Goal: Navigation & Orientation: Find specific page/section

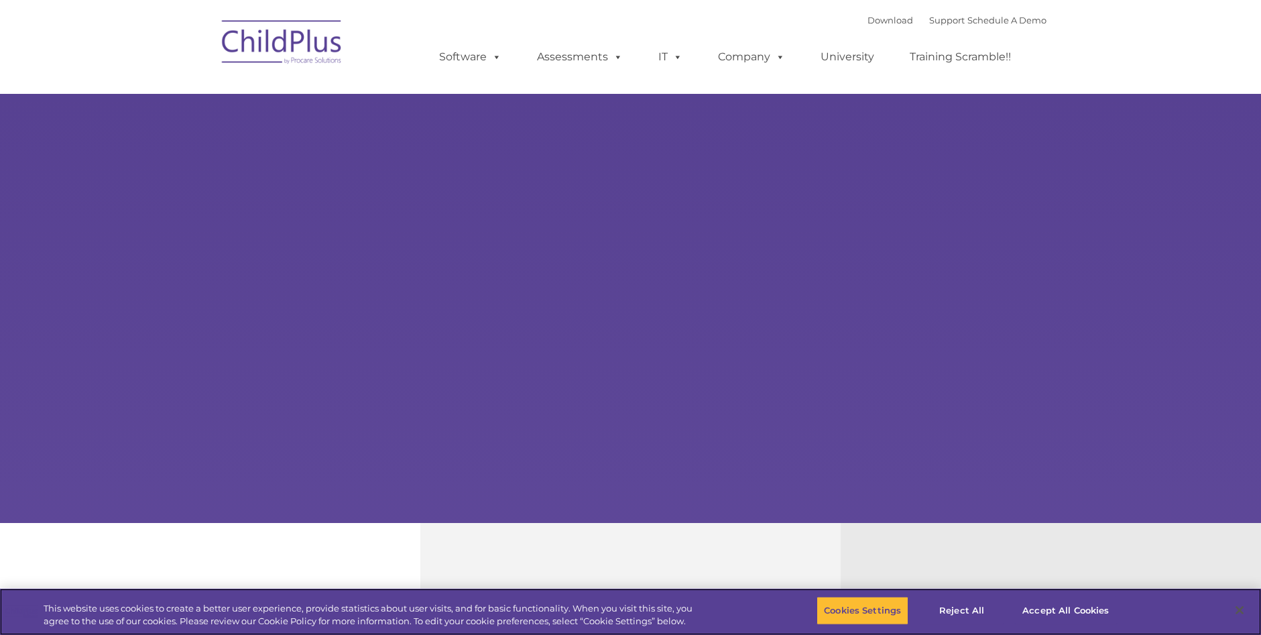
select select "MEDIUM"
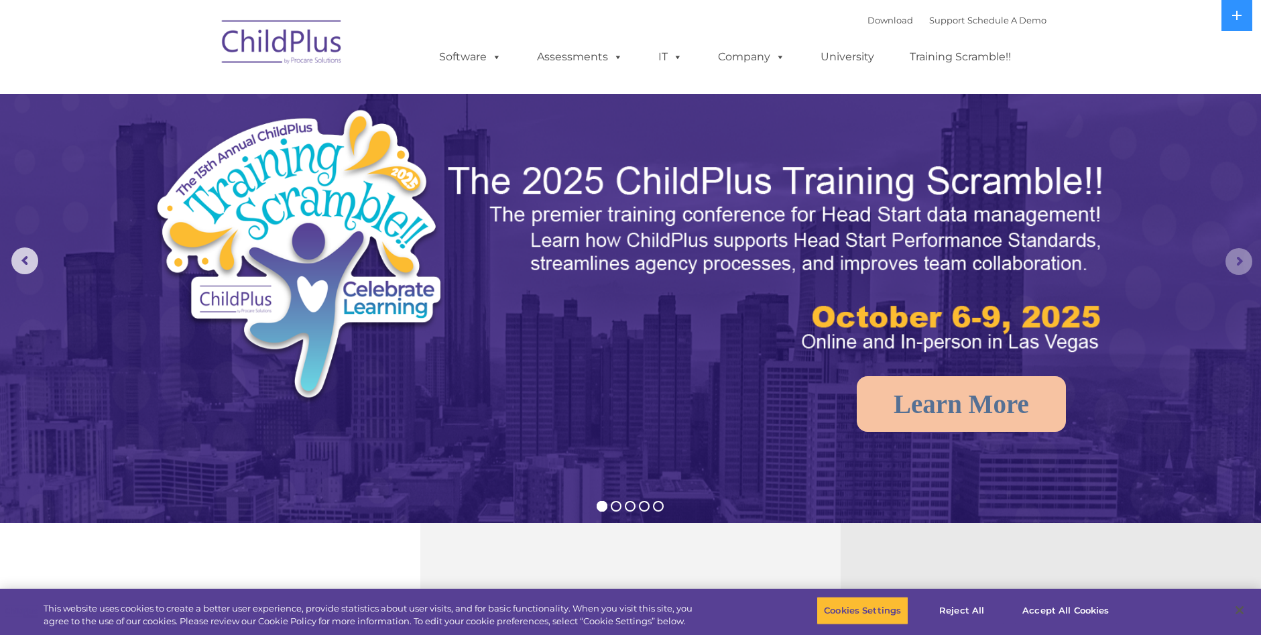
click at [1238, 263] on rs-arrow at bounding box center [1238, 261] width 27 height 27
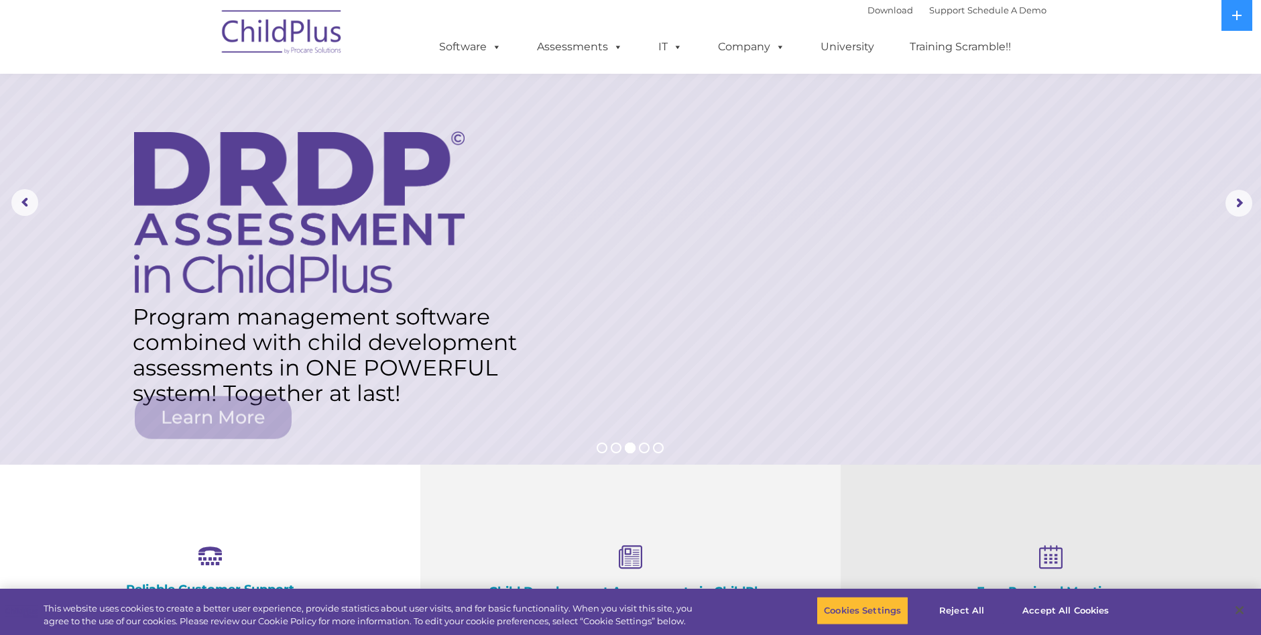
scroll to position [67, 0]
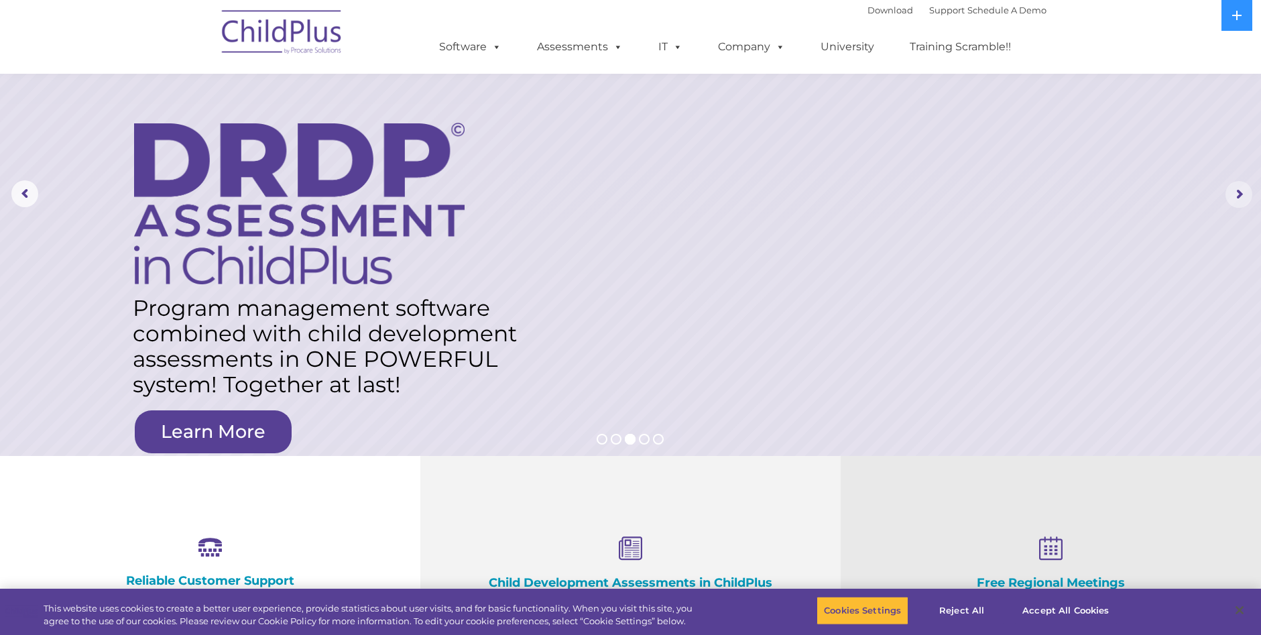
click at [1240, 197] on rs-arrow at bounding box center [1238, 194] width 27 height 27
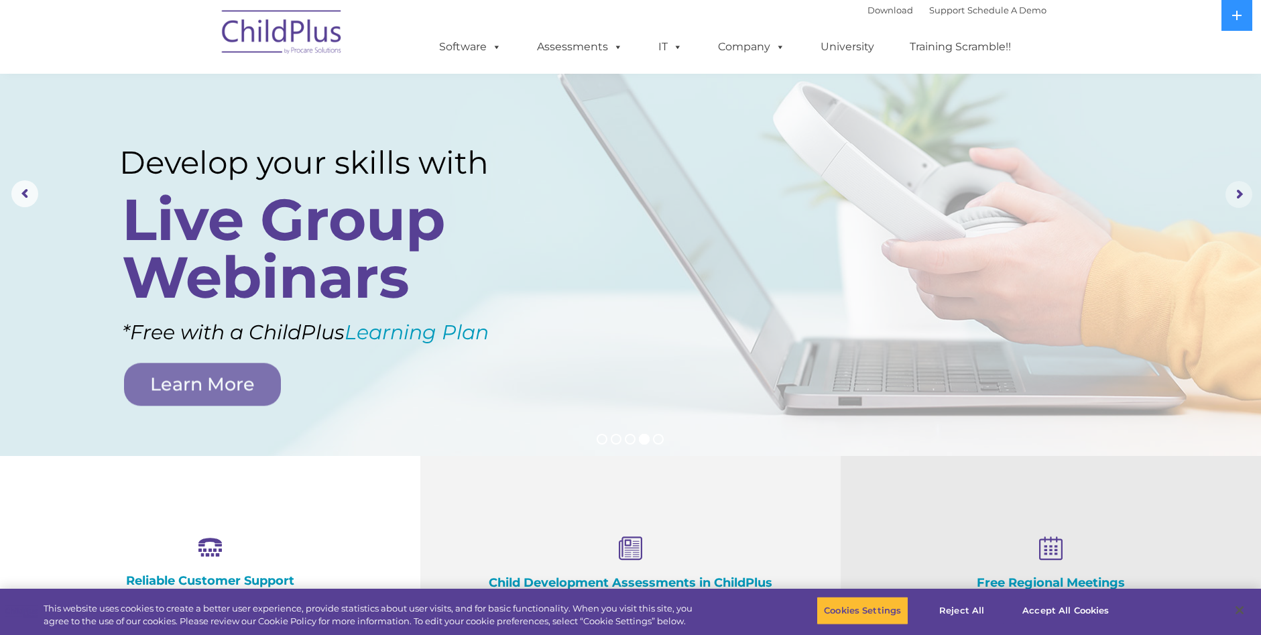
click at [1240, 197] on rs-arrow at bounding box center [1238, 194] width 27 height 27
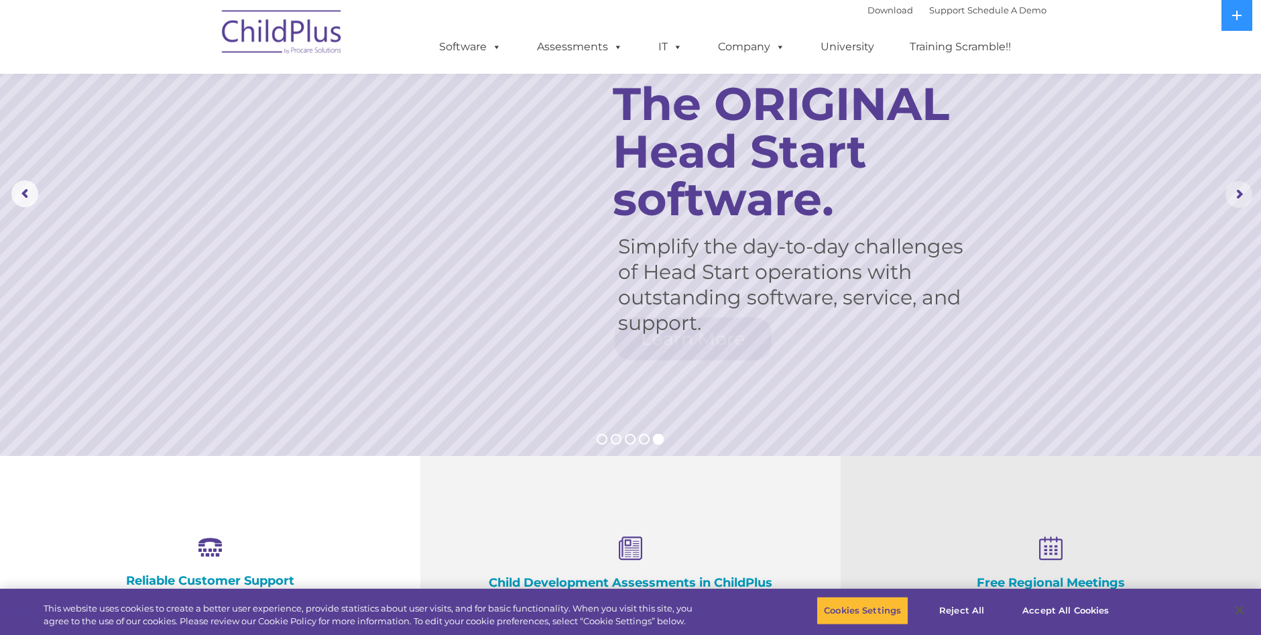
click at [1240, 197] on rs-arrow at bounding box center [1238, 194] width 27 height 27
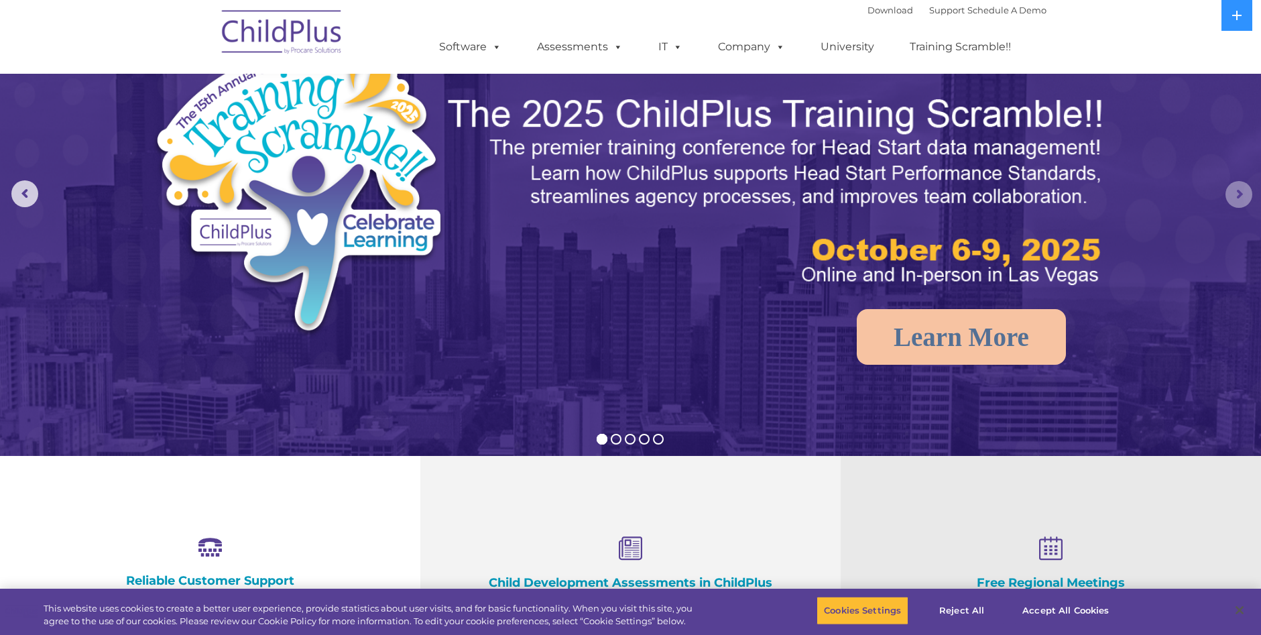
click at [1240, 197] on rs-arrow at bounding box center [1238, 194] width 27 height 27
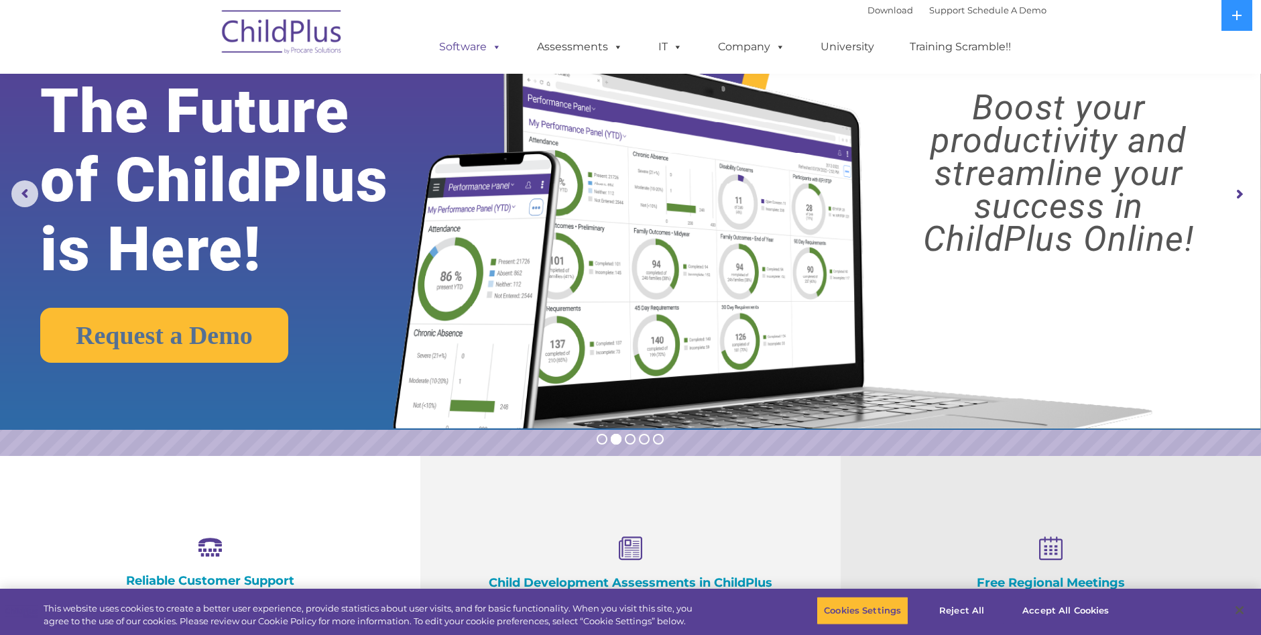
click at [460, 44] on link "Software" at bounding box center [470, 47] width 89 height 27
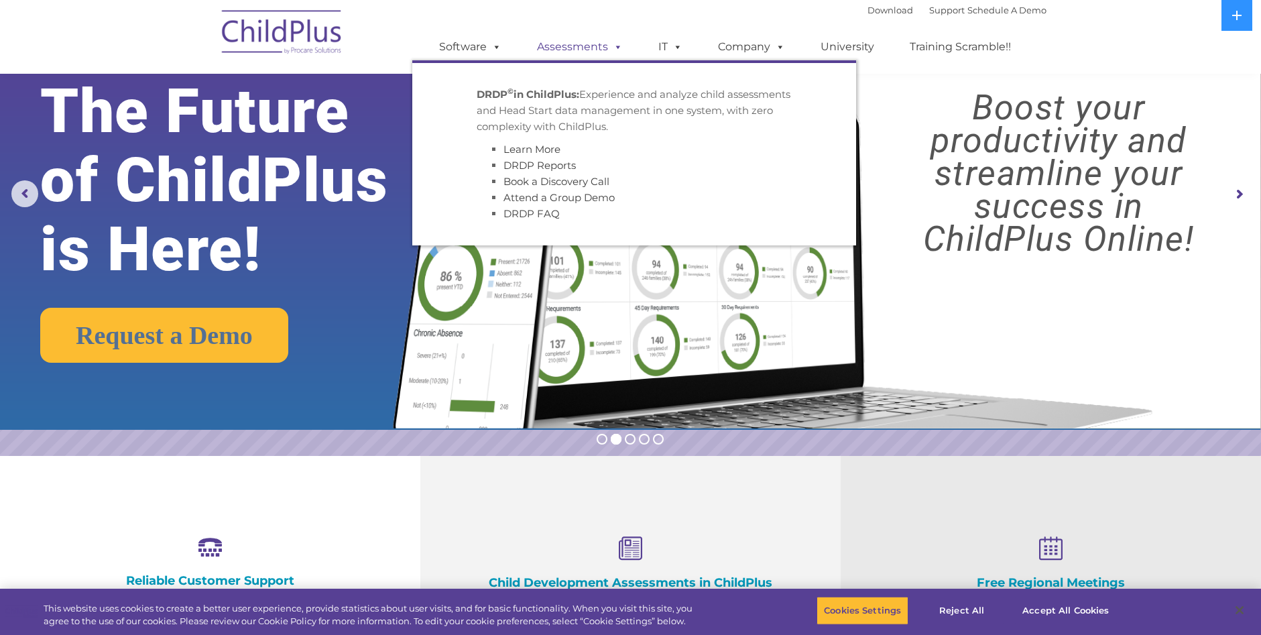
click at [554, 55] on link "Assessments" at bounding box center [579, 47] width 113 height 27
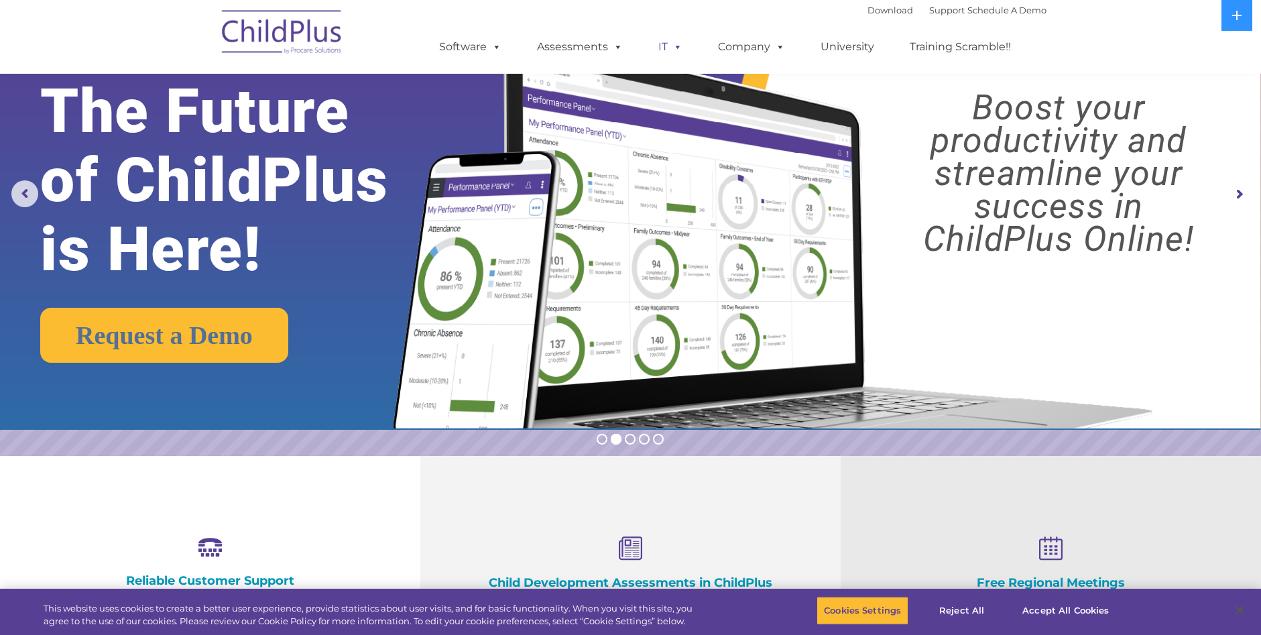
click at [667, 50] on span at bounding box center [674, 46] width 15 height 13
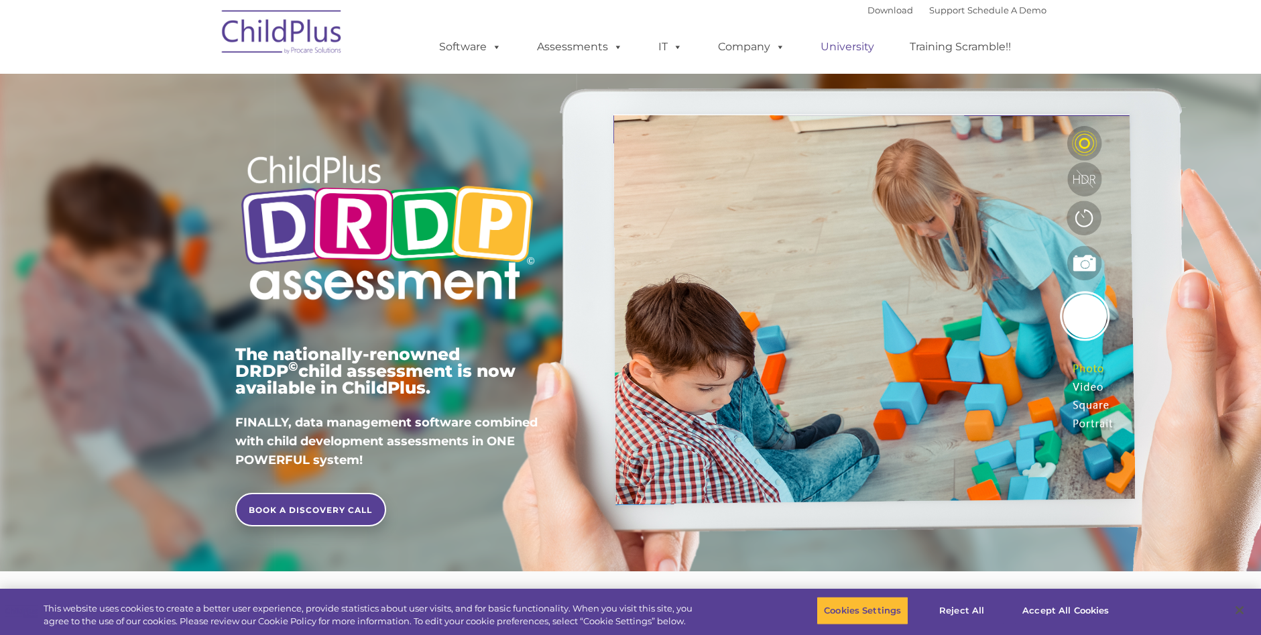
type input ""
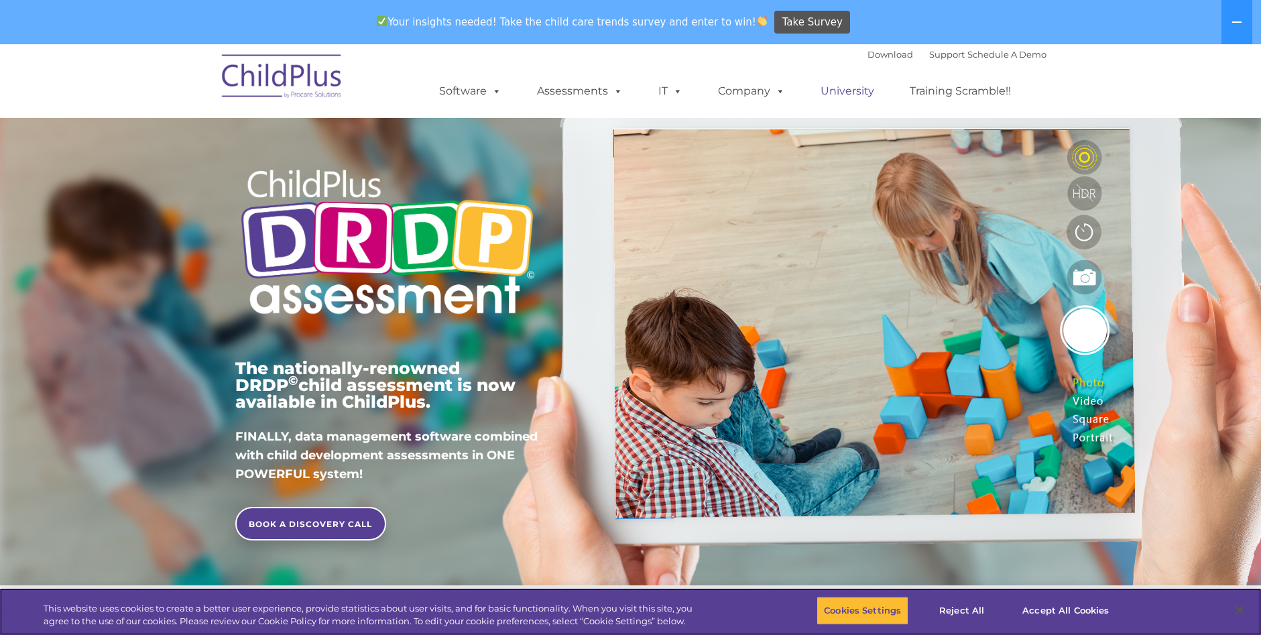
scroll to position [44, 0]
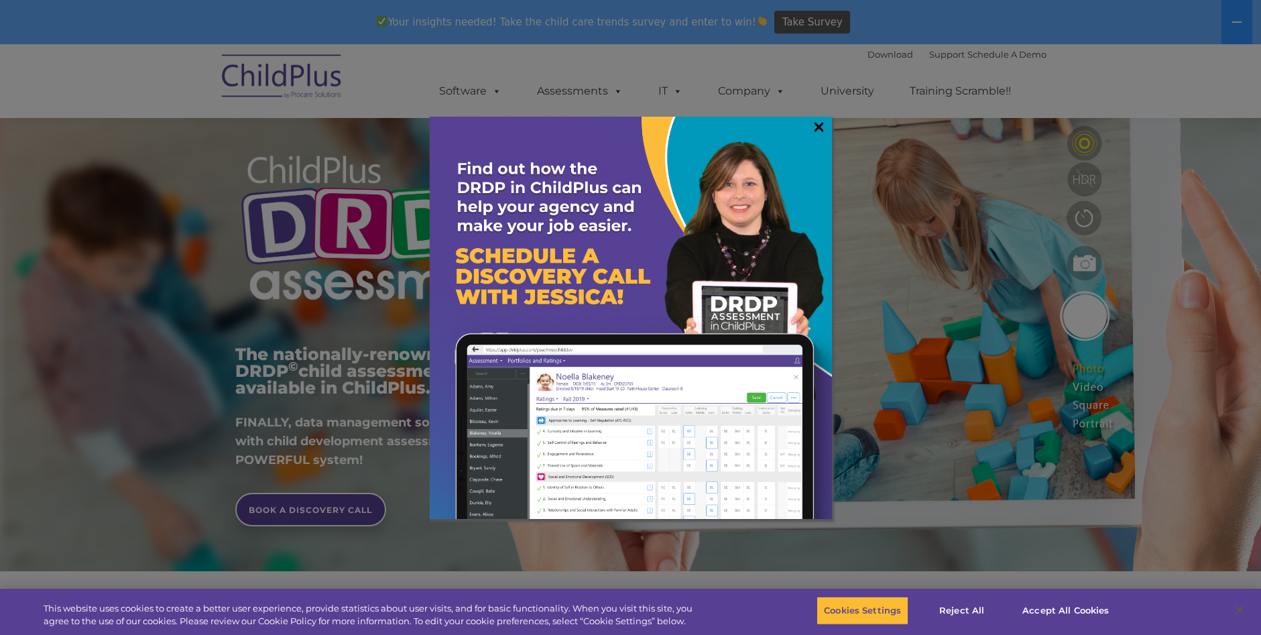
click at [820, 131] on link "×" at bounding box center [818, 126] width 15 height 13
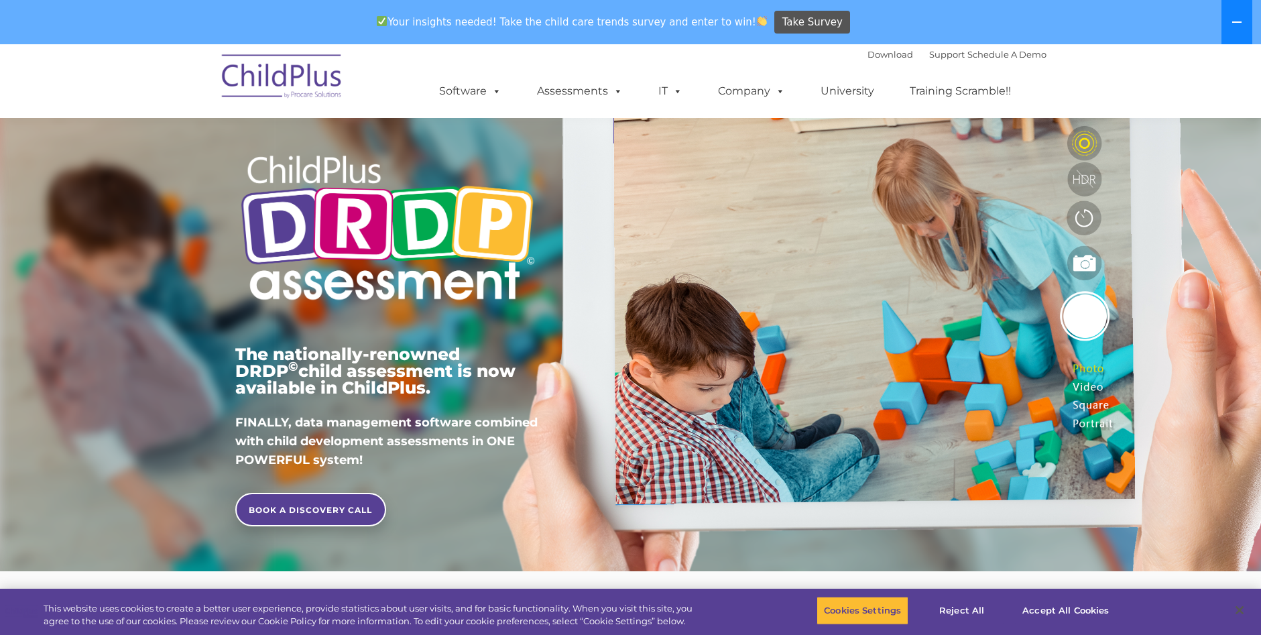
click at [1237, 23] on icon at bounding box center [1236, 21] width 9 height 1
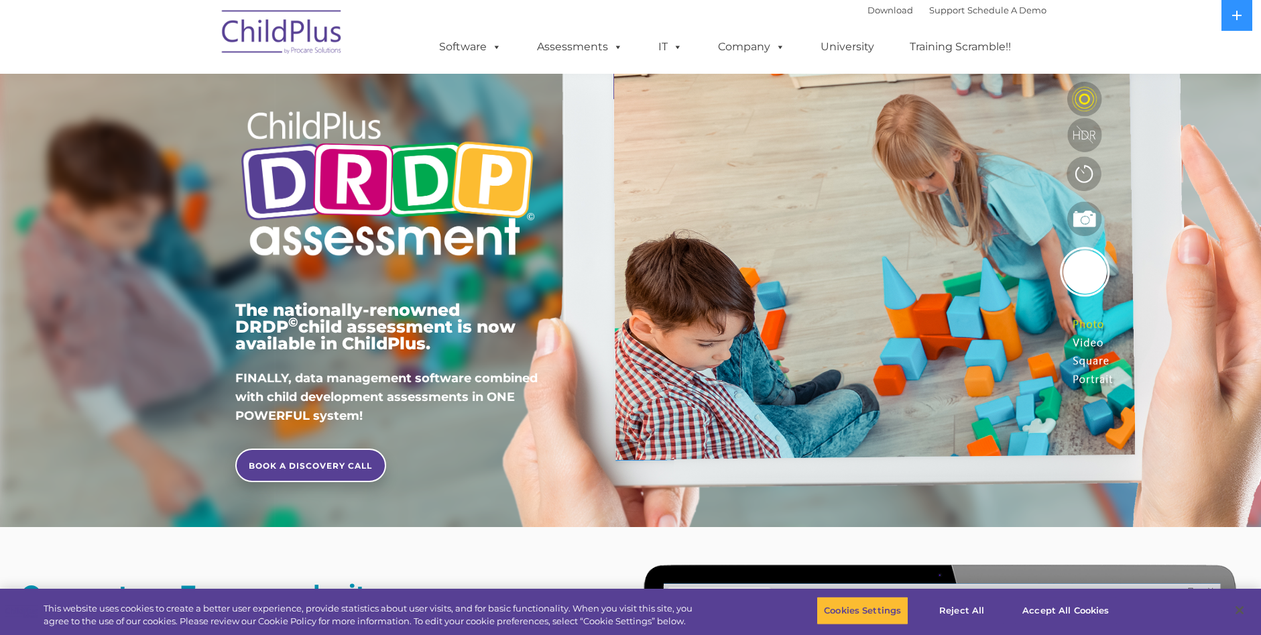
click at [290, 43] on img at bounding box center [282, 34] width 134 height 67
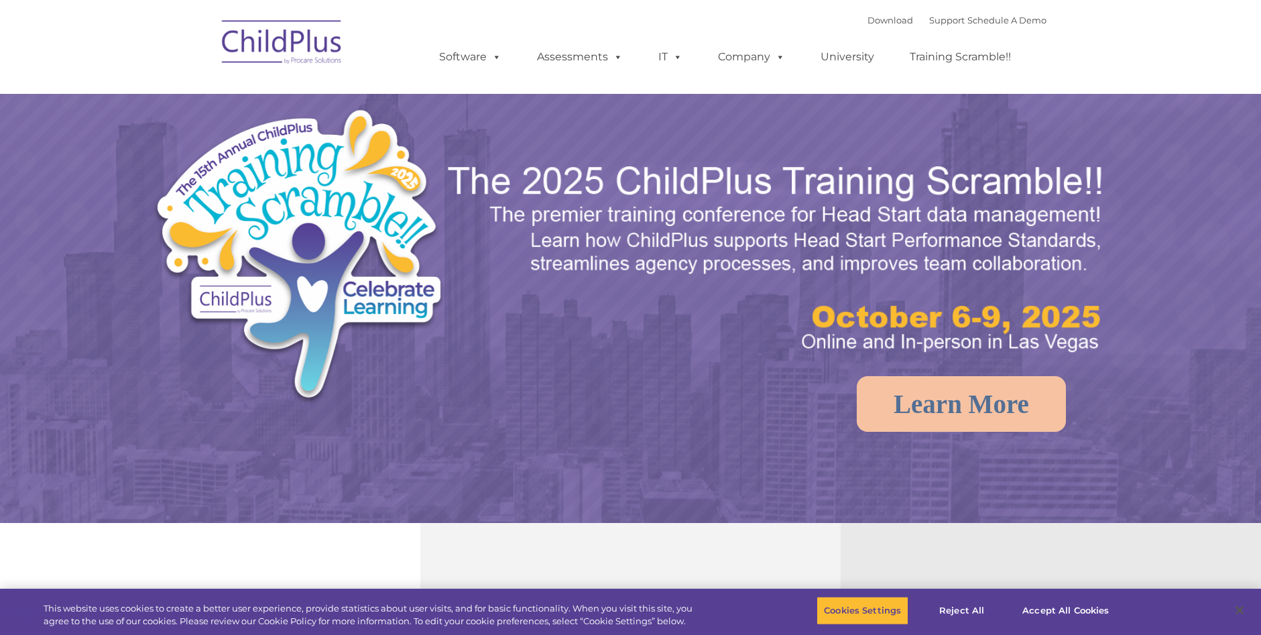
select select "MEDIUM"
